Goal: Task Accomplishment & Management: Use online tool/utility

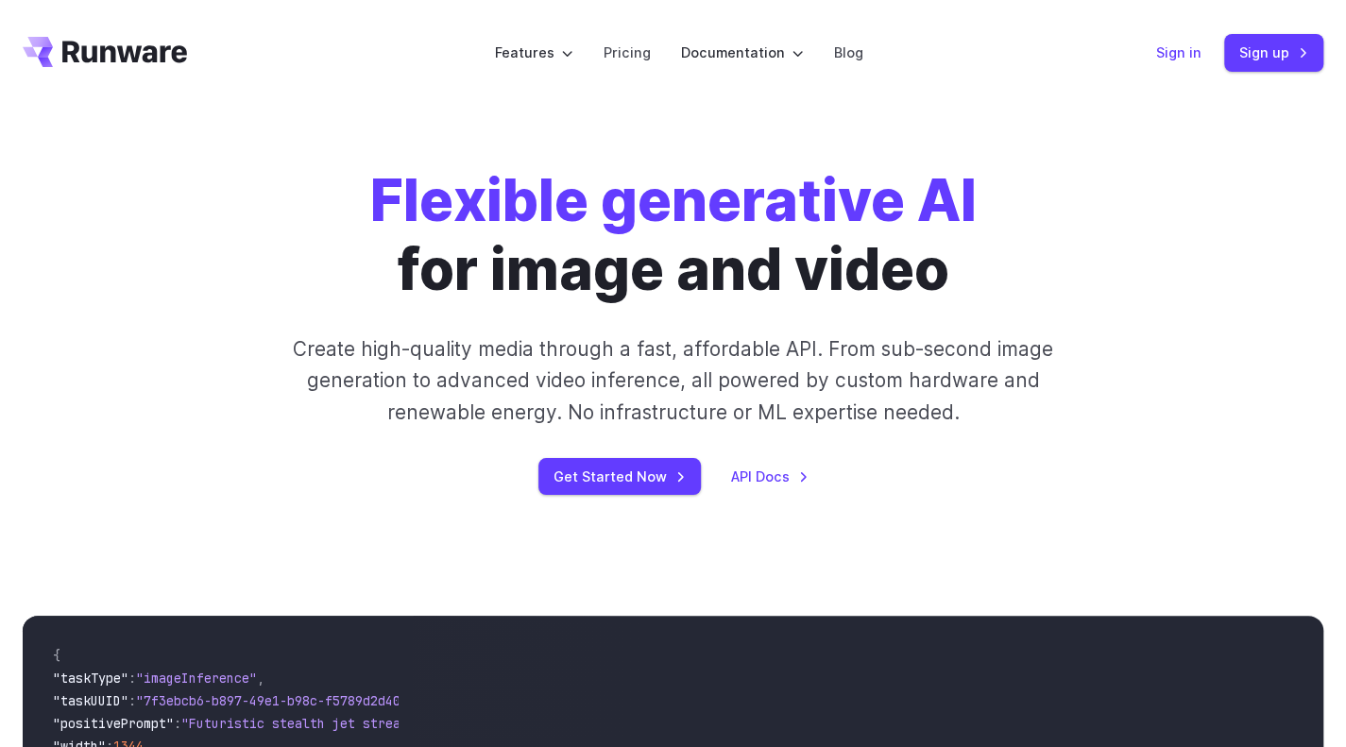
click at [1186, 56] on link "Sign in" at bounding box center [1178, 53] width 45 height 22
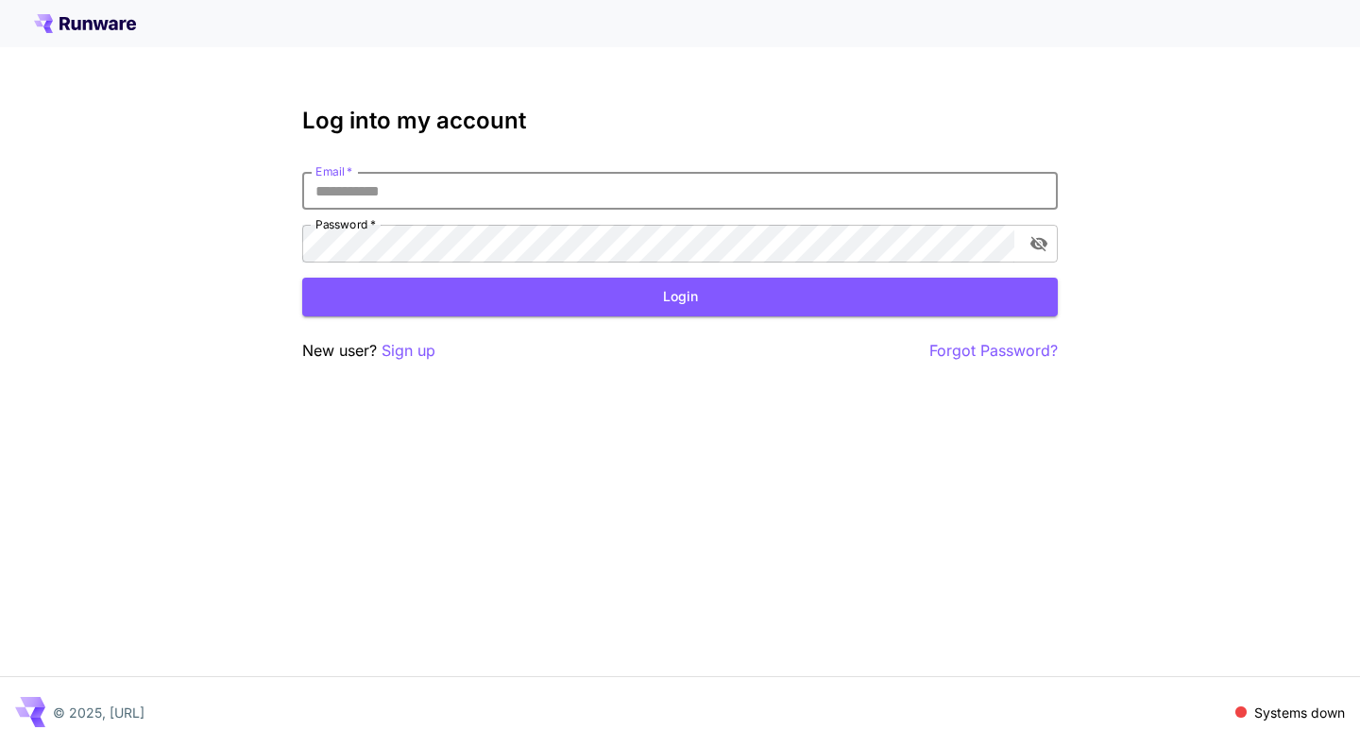
type input "**********"
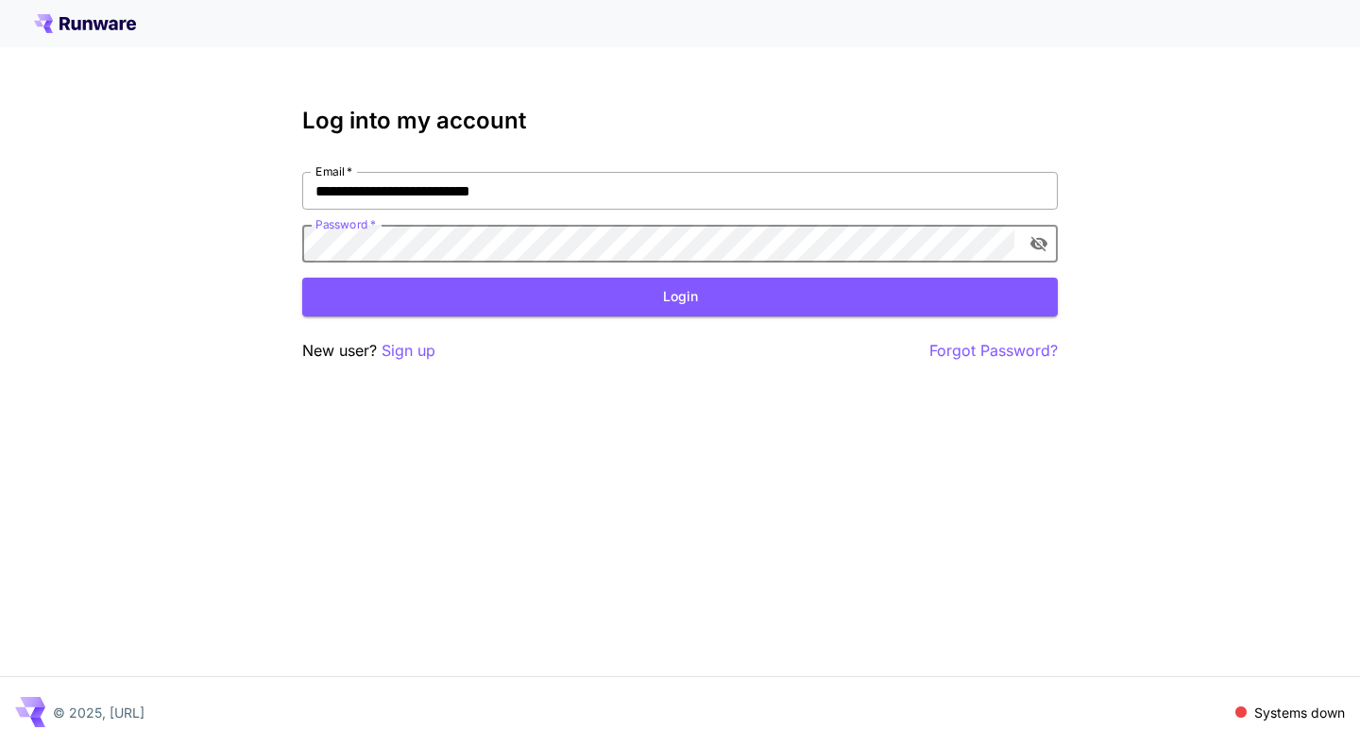
click button "Login" at bounding box center [680, 297] width 756 height 39
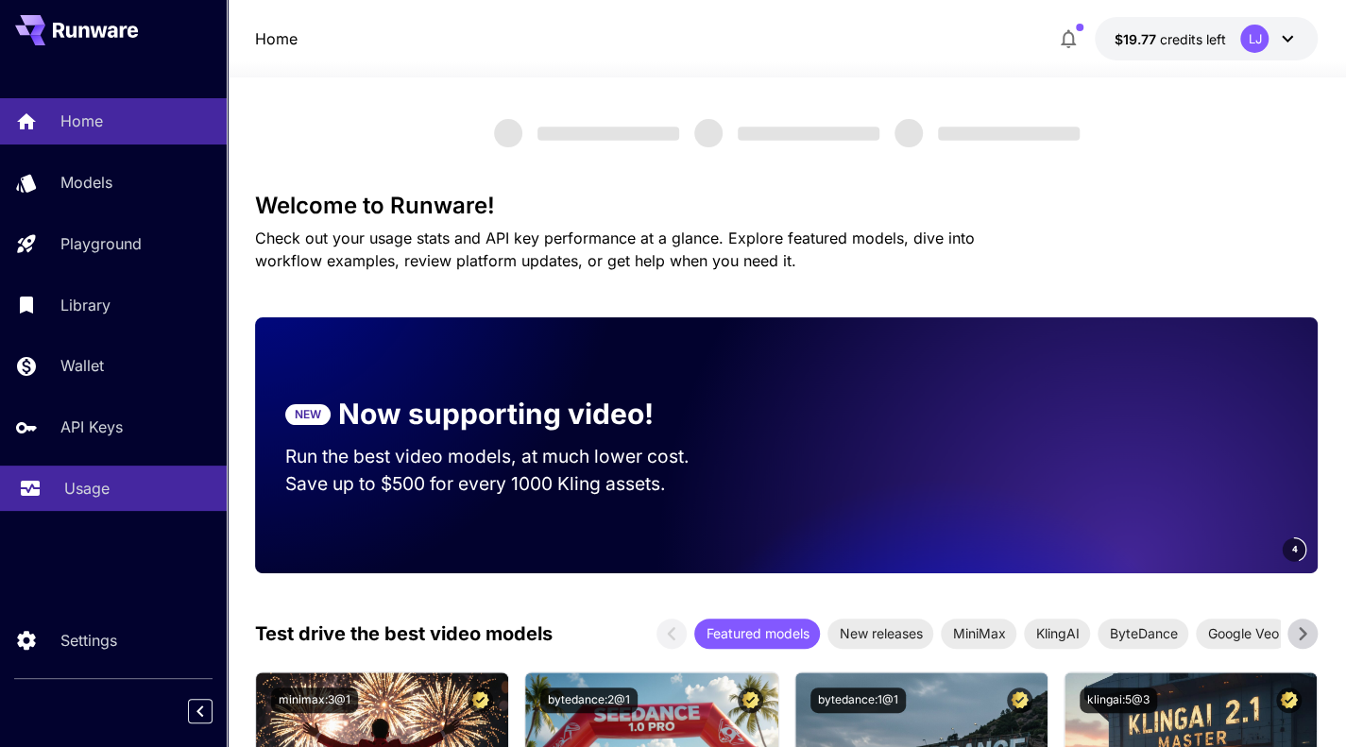
click at [87, 495] on p "Usage" at bounding box center [86, 488] width 45 height 23
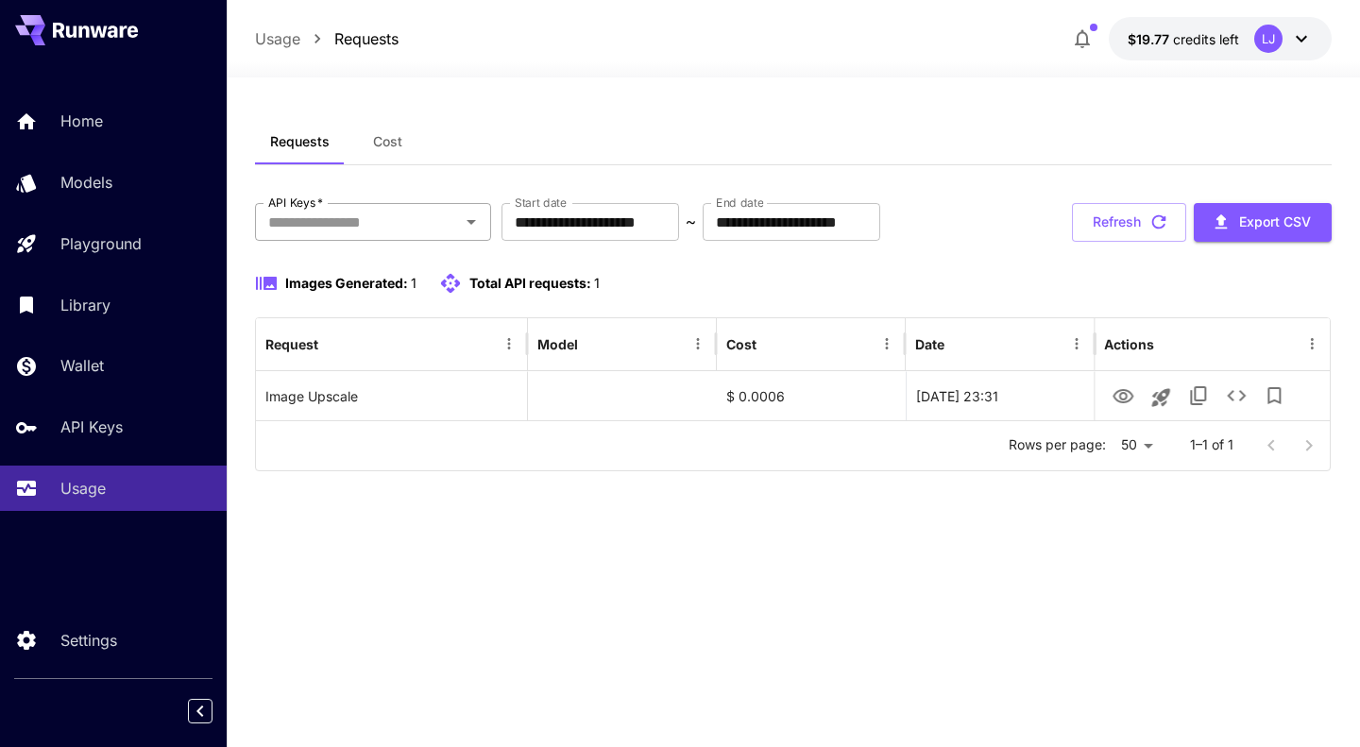
click at [475, 238] on div "API Keys   *" at bounding box center [373, 222] width 236 height 38
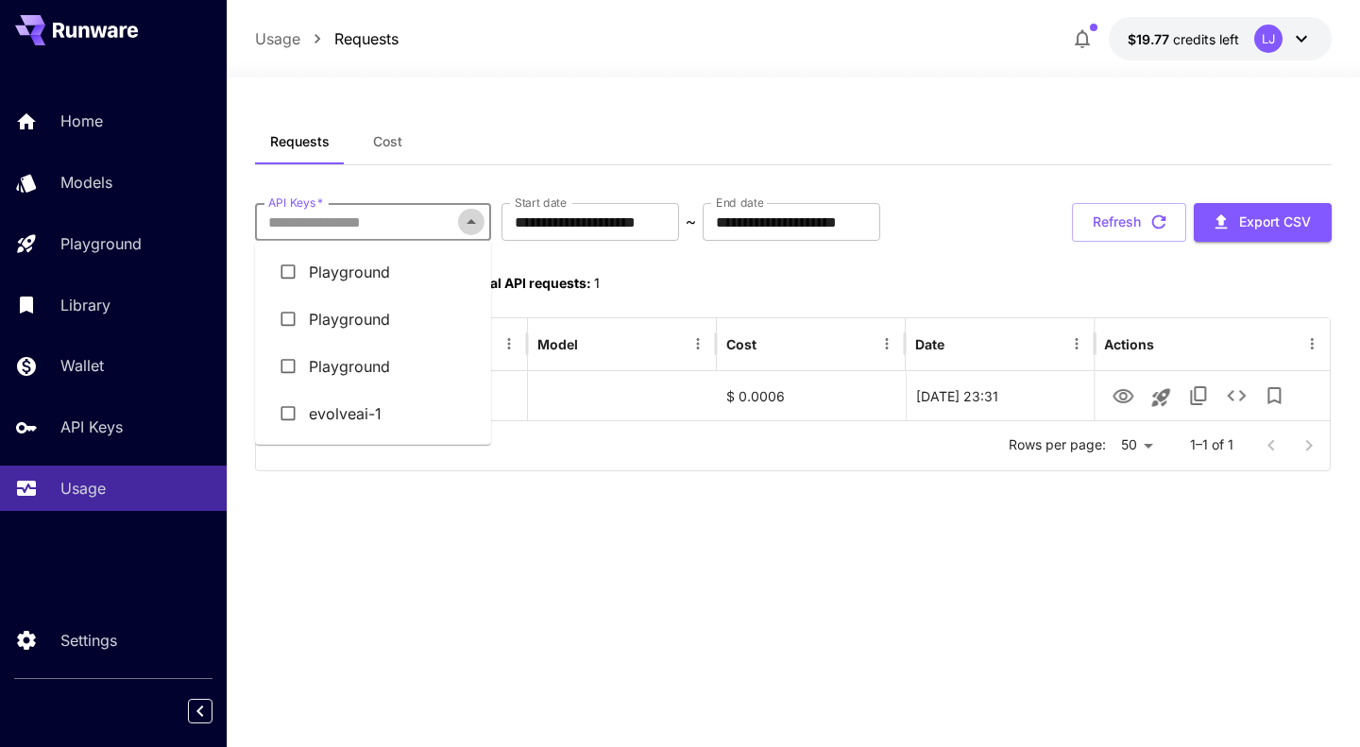
click at [470, 223] on icon "Close" at bounding box center [471, 221] width 9 height 5
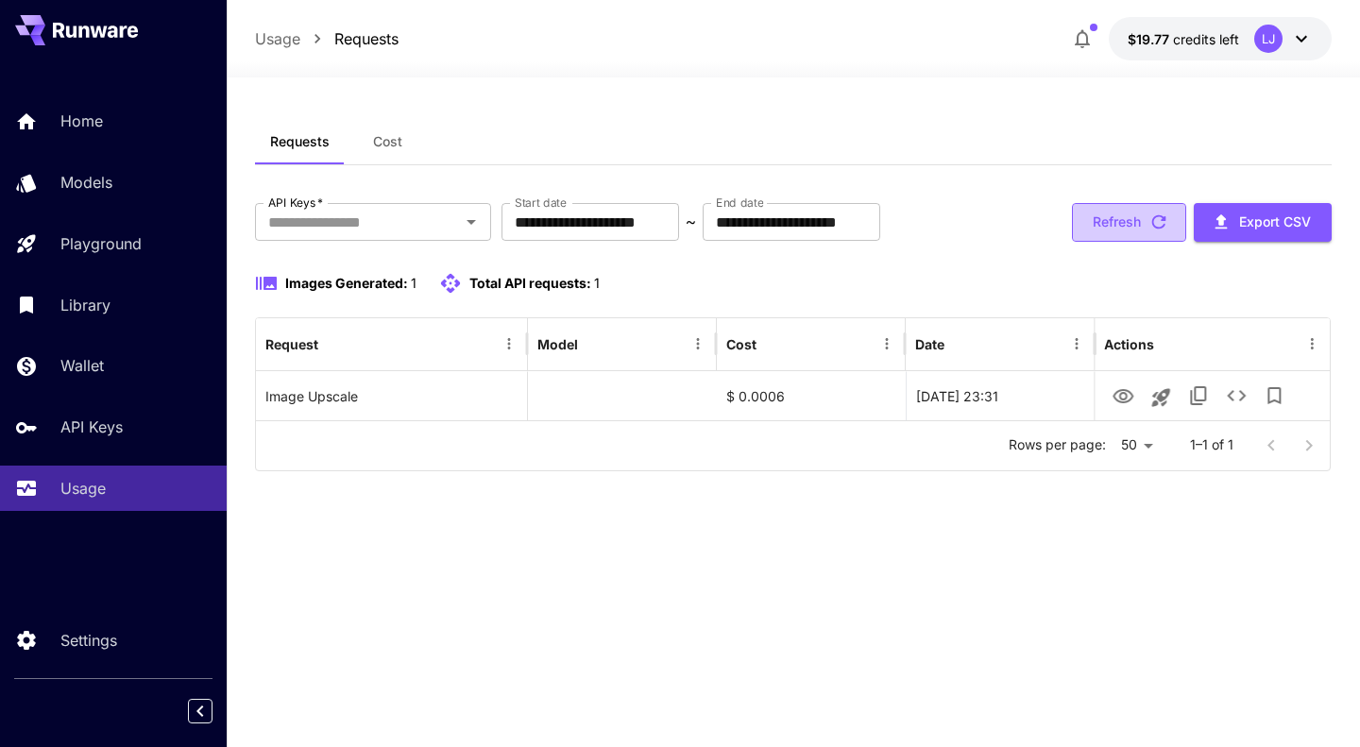
click at [1081, 222] on button "Refresh" at bounding box center [1129, 222] width 114 height 39
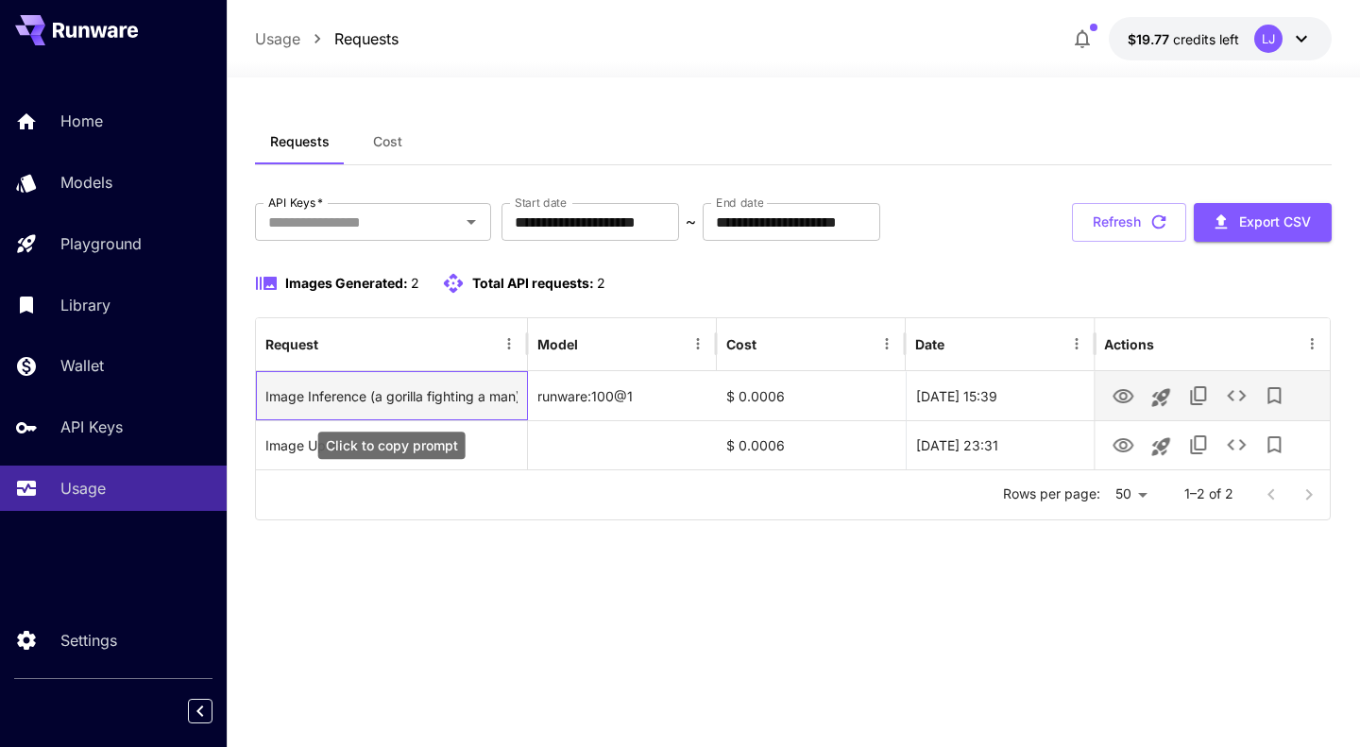
click at [404, 379] on div "Image Inference (a gorilla fighting a man)" at bounding box center [391, 396] width 252 height 48
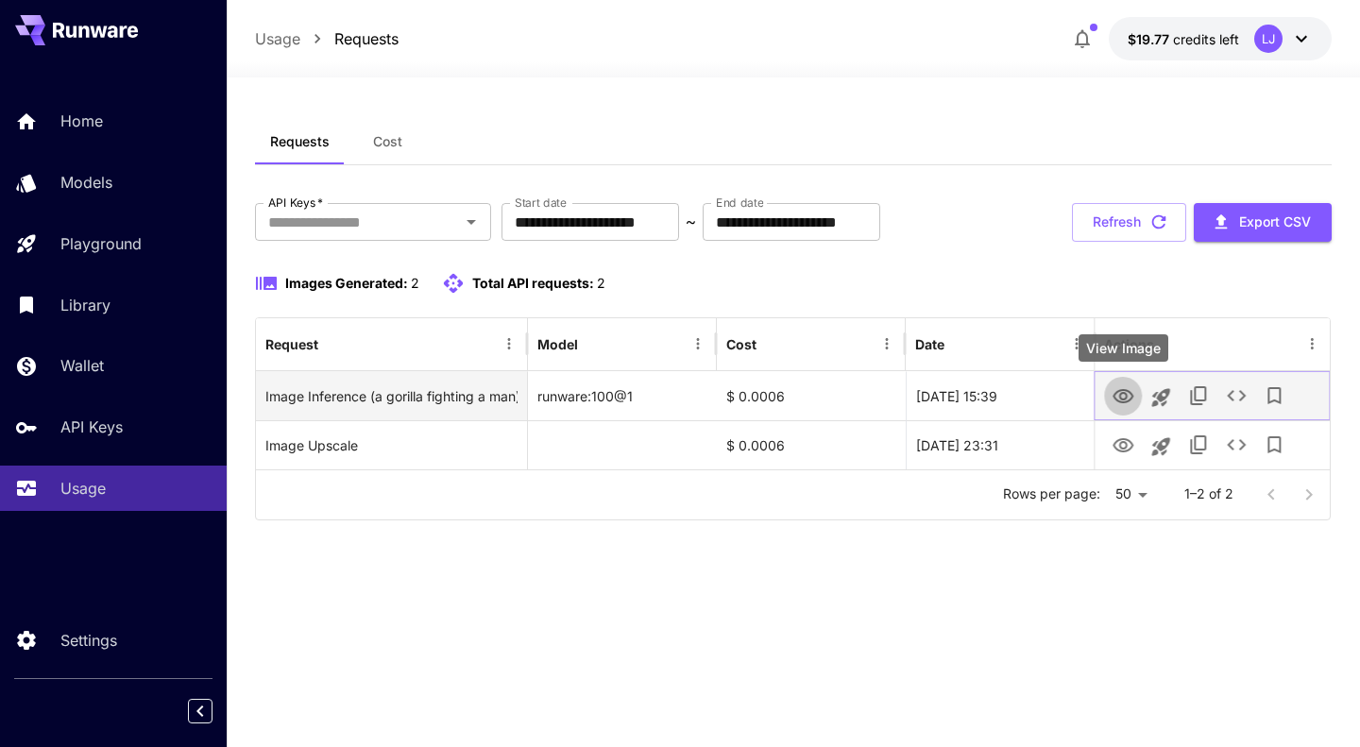
click at [1114, 386] on icon "View Image" at bounding box center [1123, 396] width 23 height 23
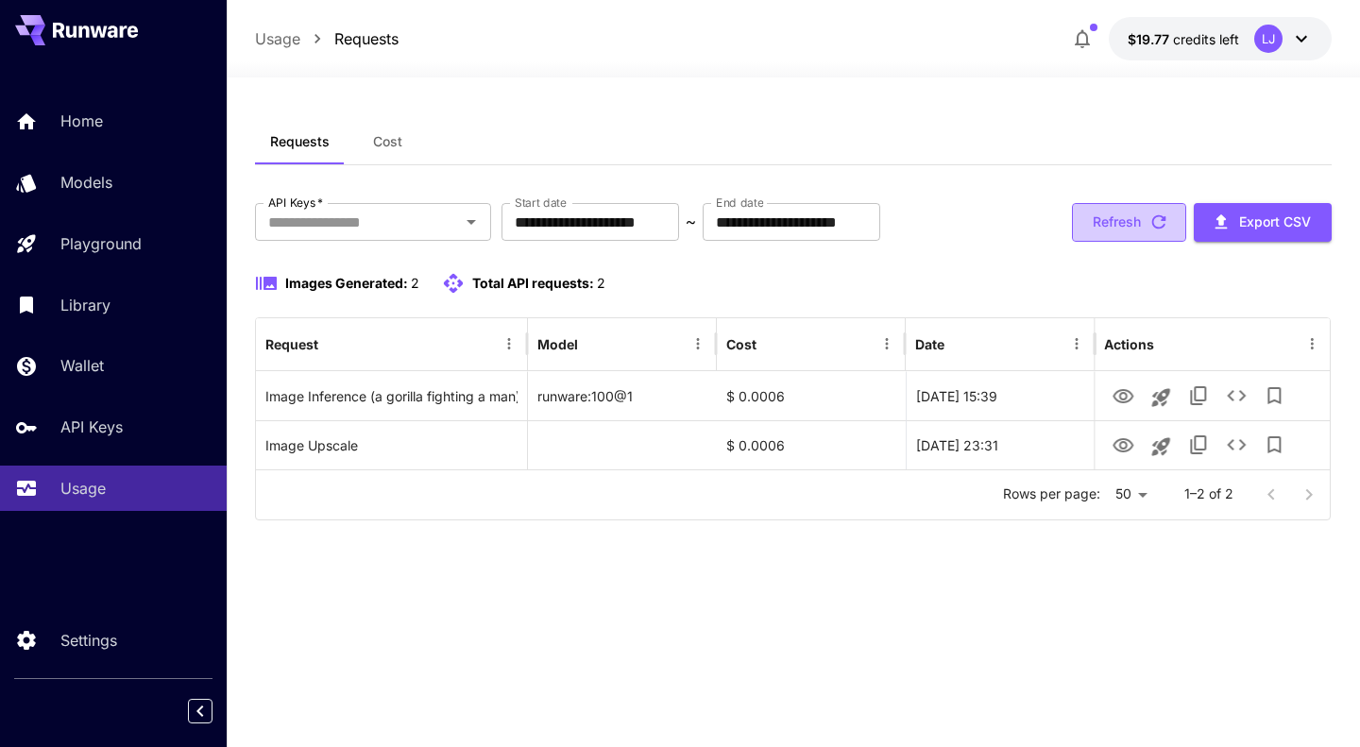
click at [1110, 228] on button "Refresh" at bounding box center [1129, 222] width 114 height 39
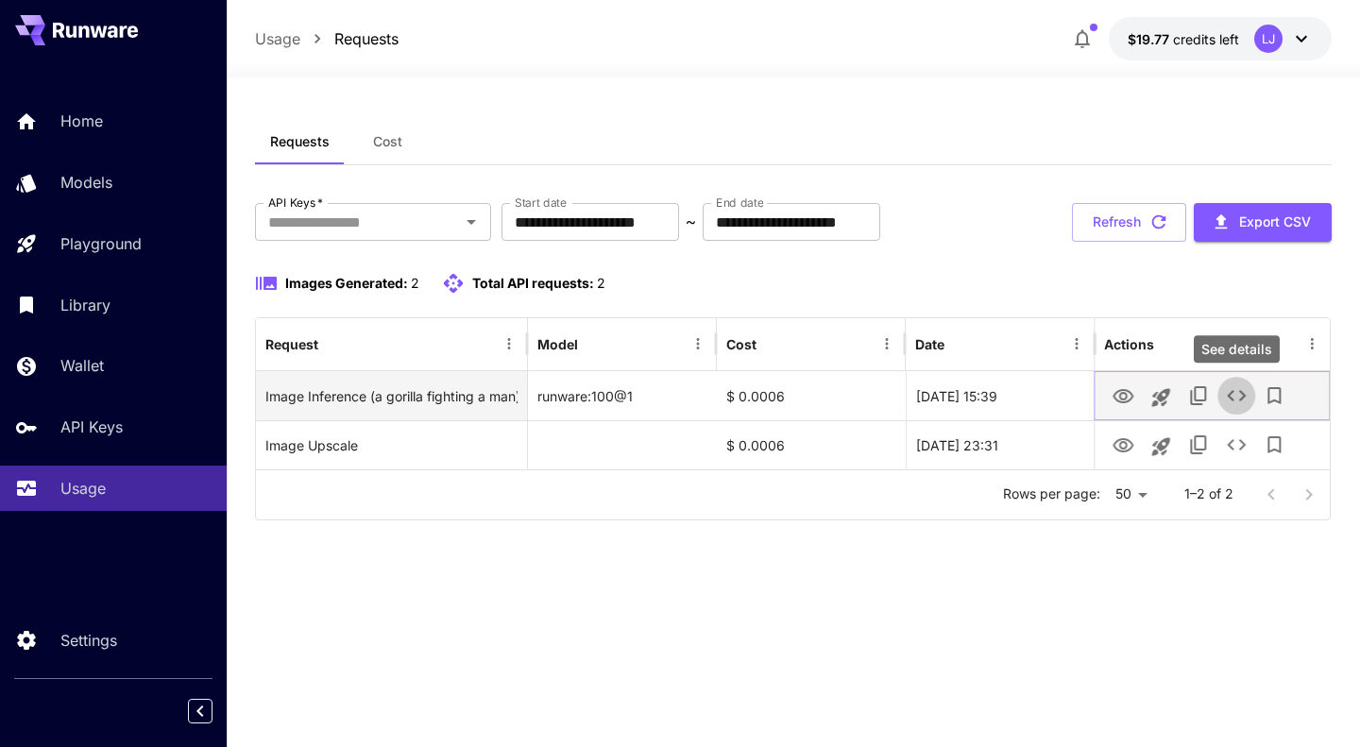
click at [1245, 386] on icon "See details" at bounding box center [1236, 395] width 23 height 23
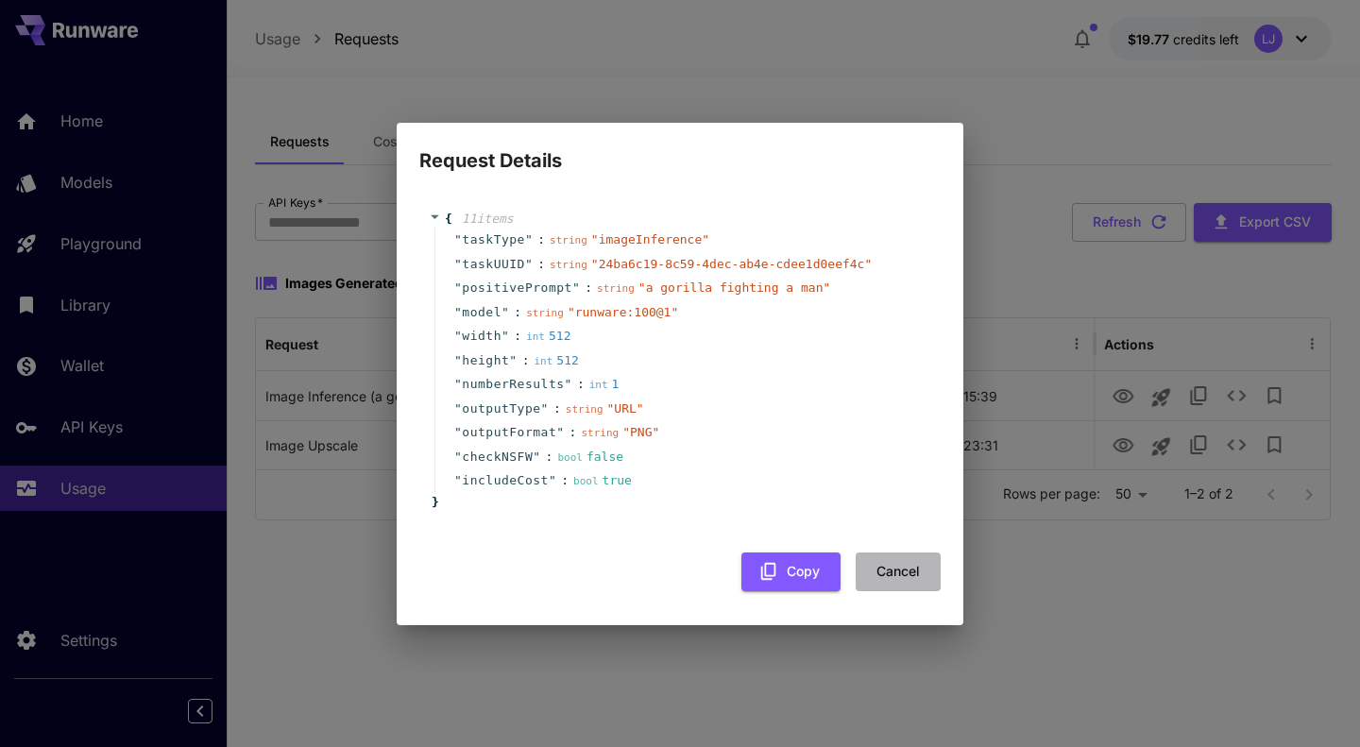
click at [917, 566] on button "Cancel" at bounding box center [898, 572] width 85 height 39
